Goal: Transaction & Acquisition: Purchase product/service

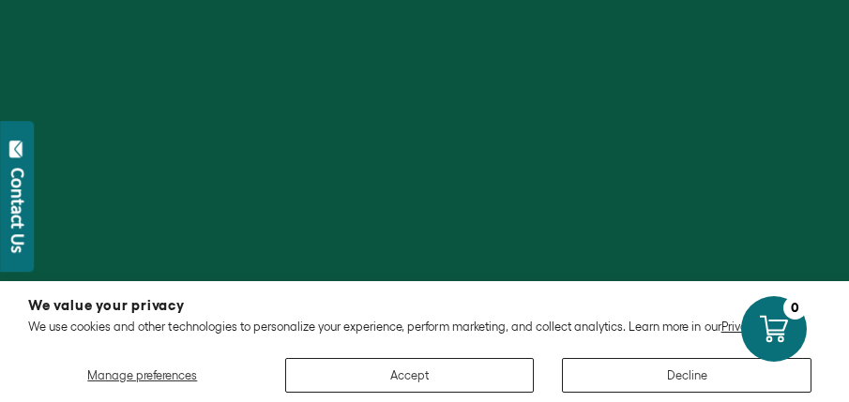
click at [398, 144] on div at bounding box center [424, 201] width 849 height 402
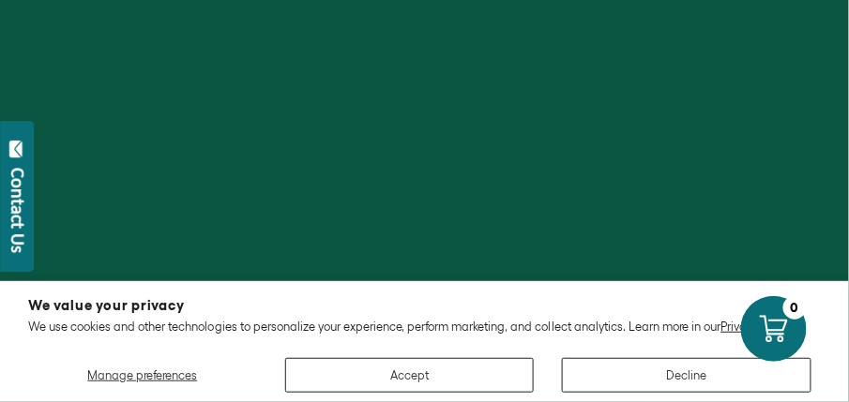
scroll to position [300, 0]
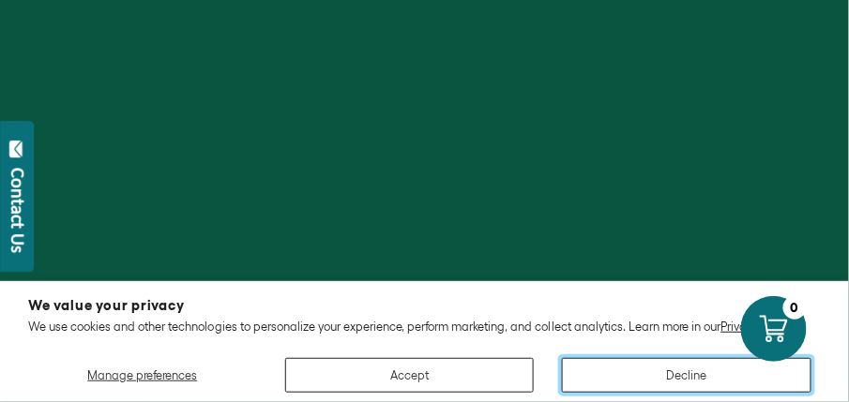
click at [664, 373] on button "Decline" at bounding box center [686, 375] width 249 height 35
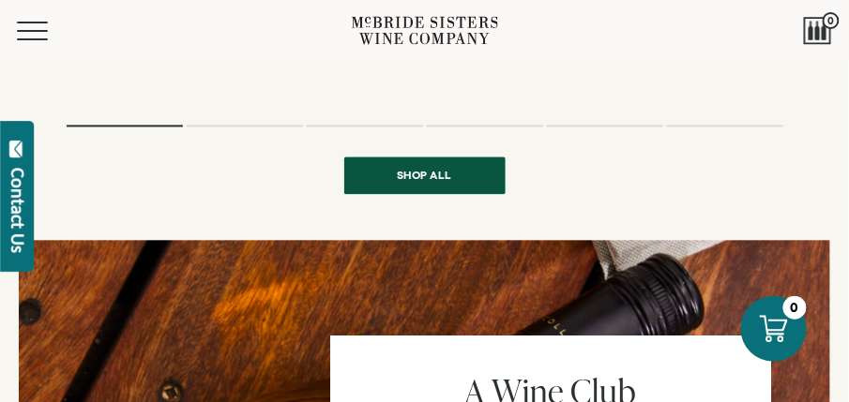
scroll to position [1951, 0]
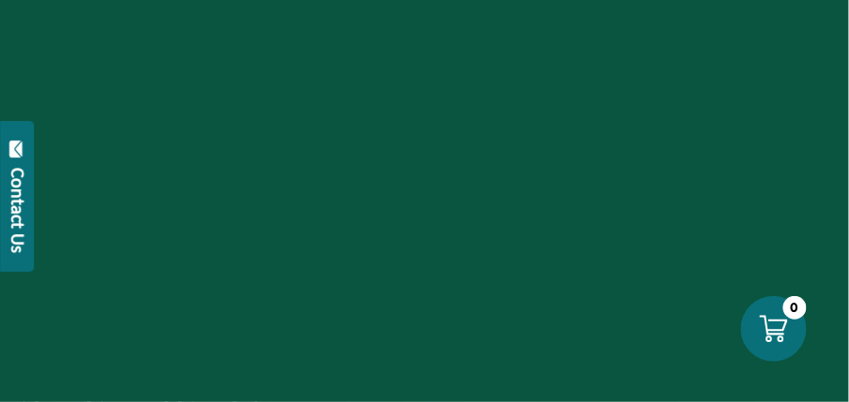
scroll to position [1965, 0]
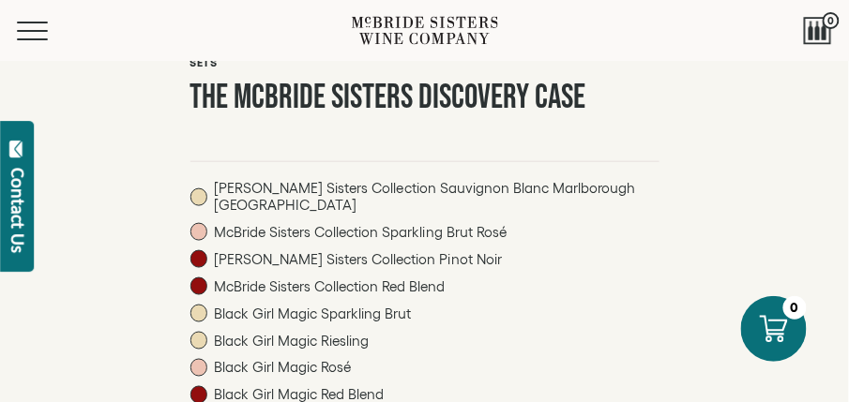
scroll to position [374, 0]
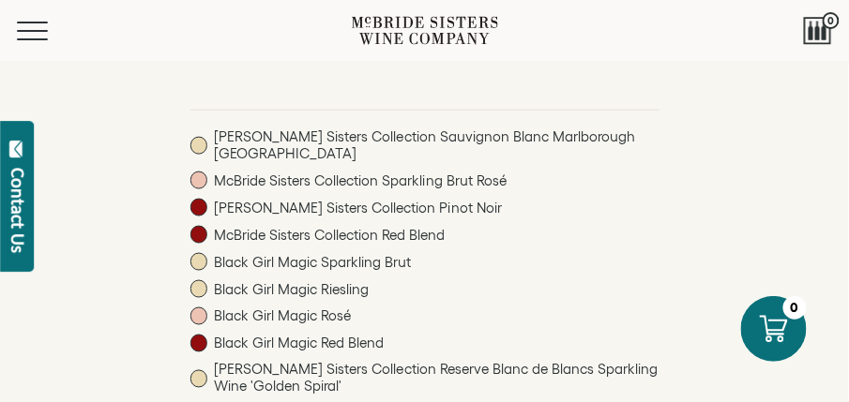
click at [190, 244] on span at bounding box center [199, 235] width 18 height 18
click at [214, 244] on span "McBride Sisters Collection Red Blend" at bounding box center [330, 235] width 232 height 17
click at [190, 244] on span at bounding box center [199, 235] width 18 height 18
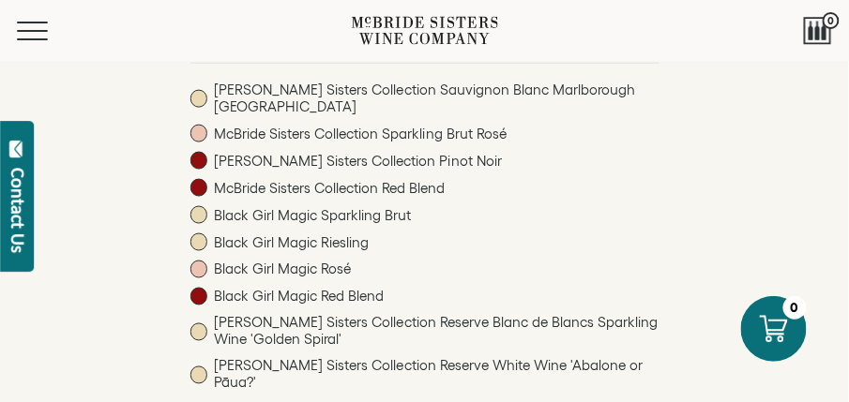
scroll to position [450, 0]
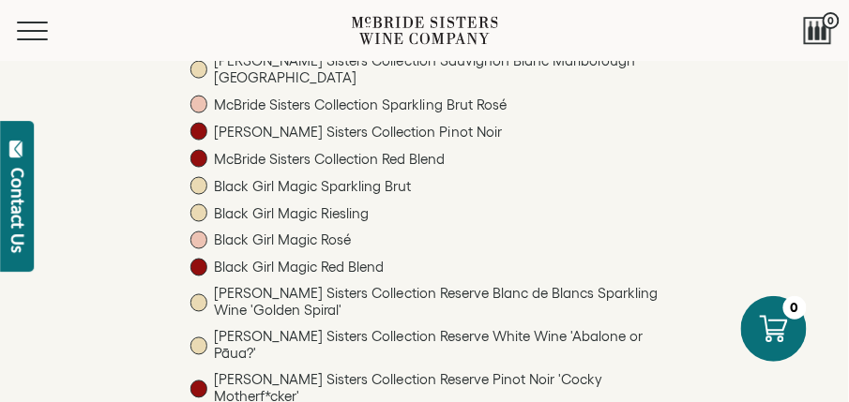
click at [190, 277] on span at bounding box center [198, 268] width 17 height 18
click at [214, 277] on span "Black Girl Magic Red Blend" at bounding box center [299, 268] width 171 height 17
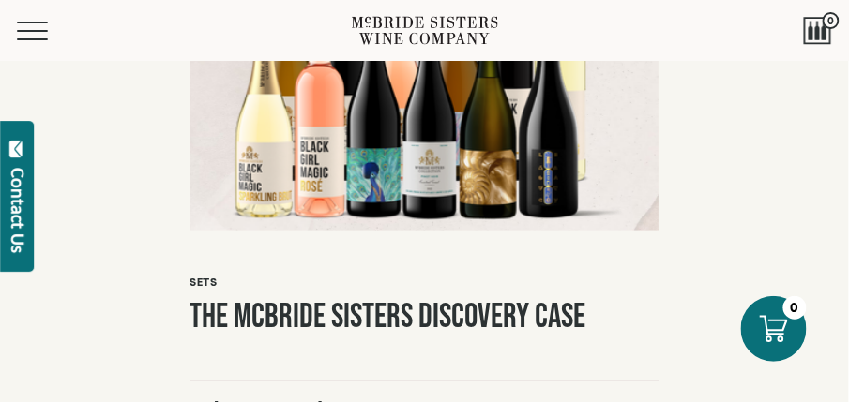
scroll to position [0, 0]
